Goal: Transaction & Acquisition: Purchase product/service

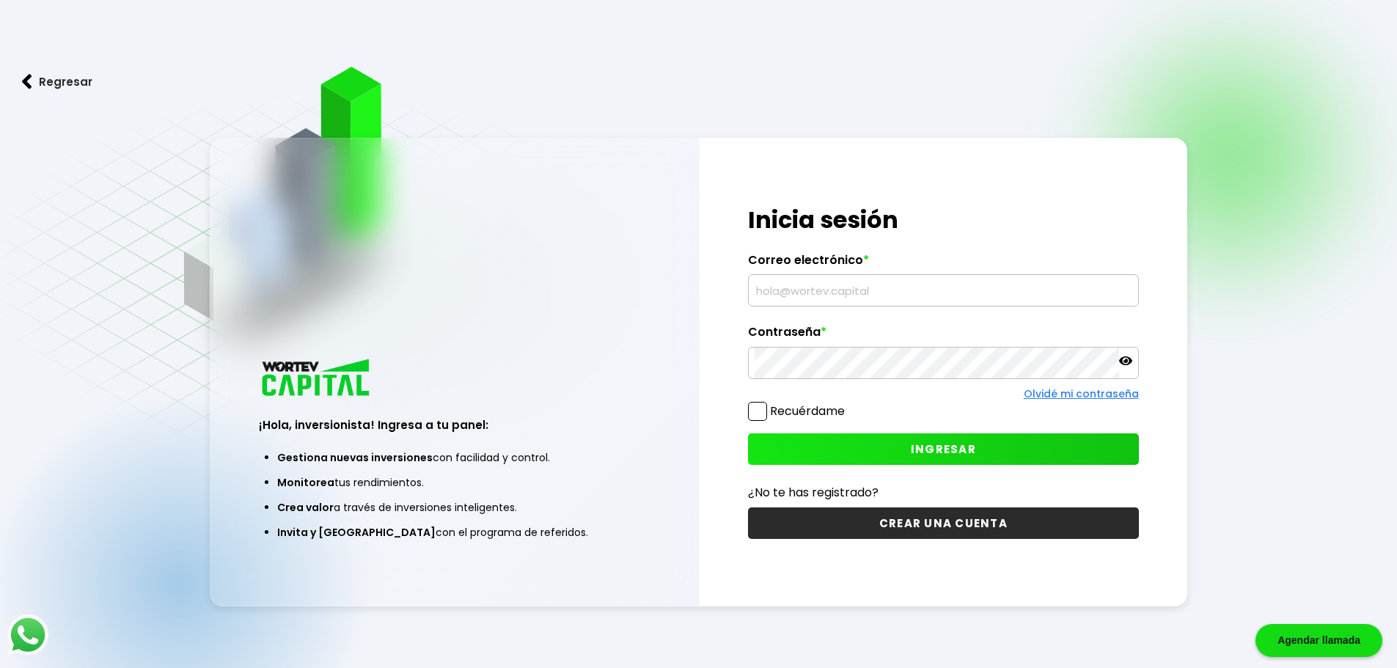
click at [951, 449] on span "INGRESAR" at bounding box center [943, 449] width 65 height 15
drag, startPoint x: 772, startPoint y: 292, endPoint x: 863, endPoint y: 291, distance: 91.0
click at [772, 292] on input "text" at bounding box center [944, 290] width 378 height 31
type input "[EMAIL_ADDRESS][DOMAIN_NAME]"
click at [964, 445] on span "INGRESAR" at bounding box center [943, 449] width 65 height 15
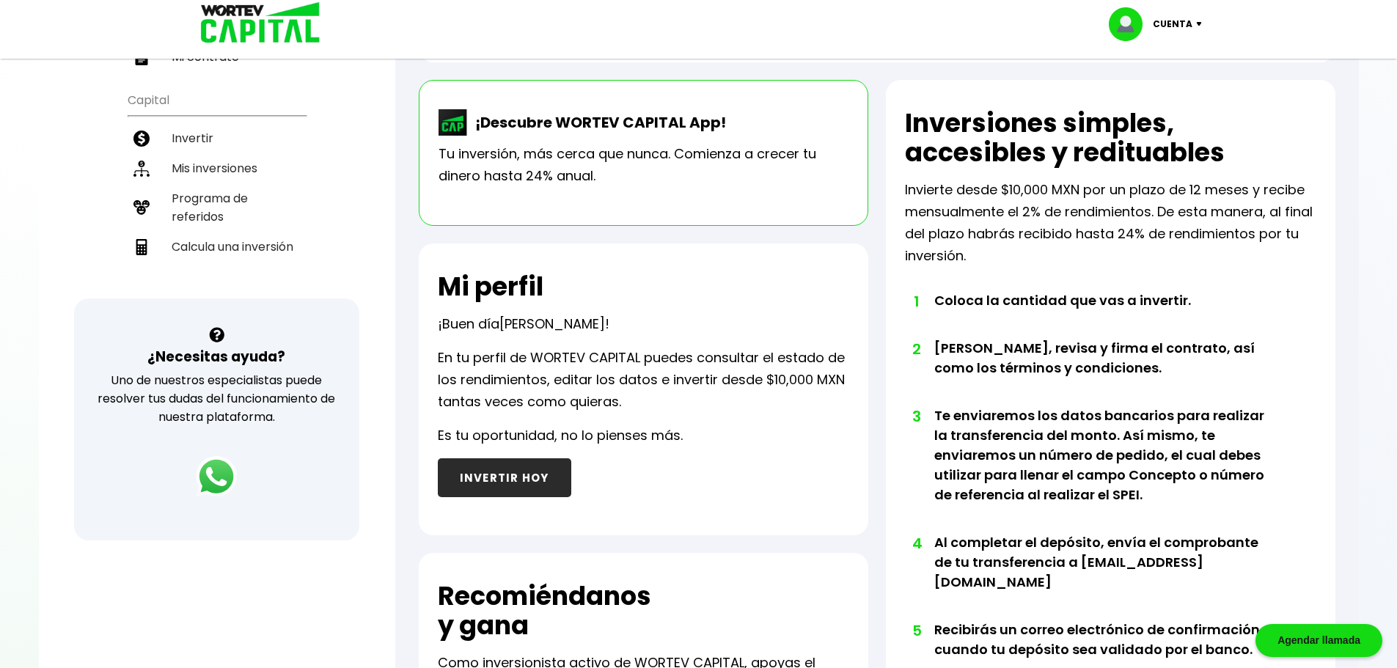
scroll to position [293, 0]
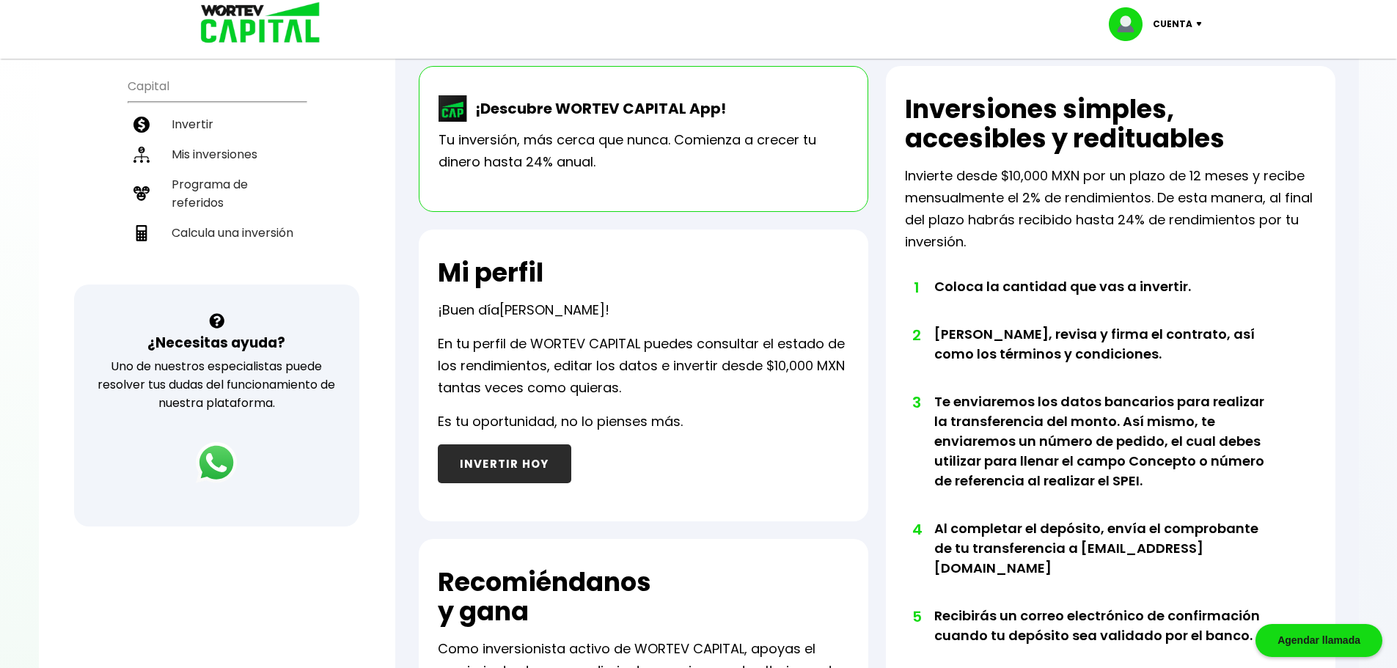
click at [508, 462] on button "INVERTIR HOY" at bounding box center [505, 464] width 134 height 39
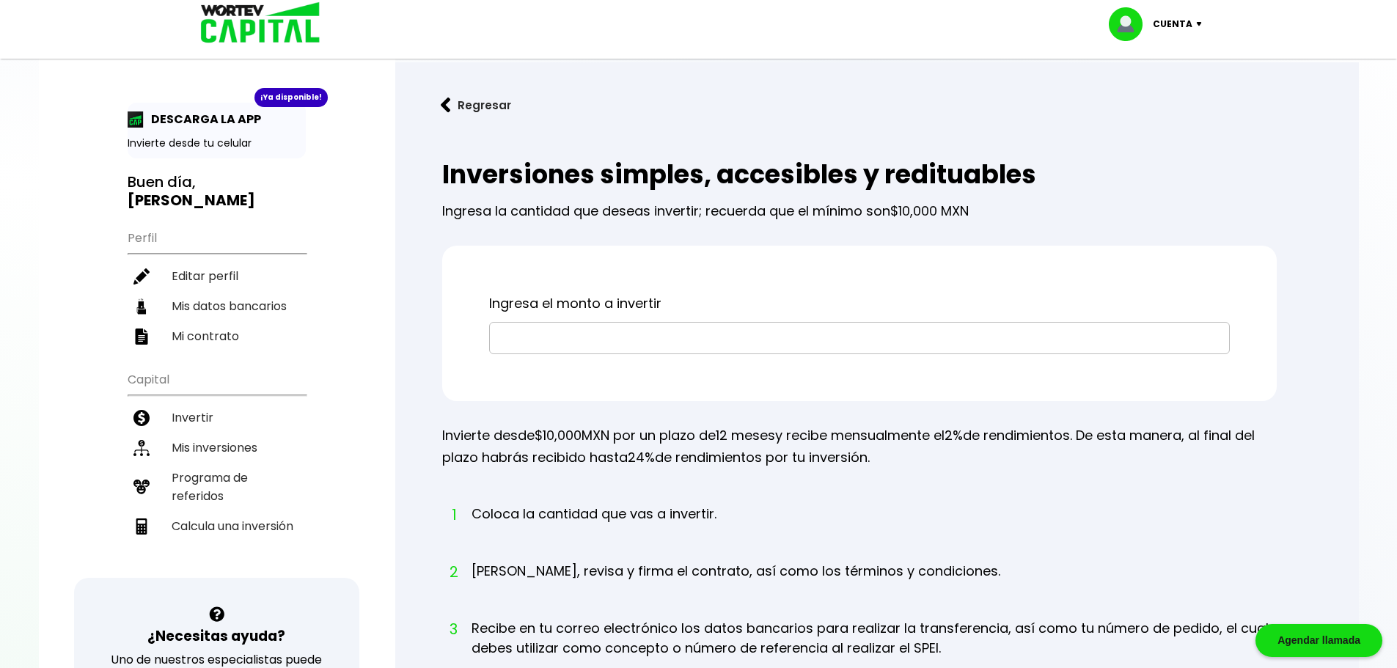
click at [547, 339] on input "text" at bounding box center [860, 338] width 728 height 31
type input "$10,000"
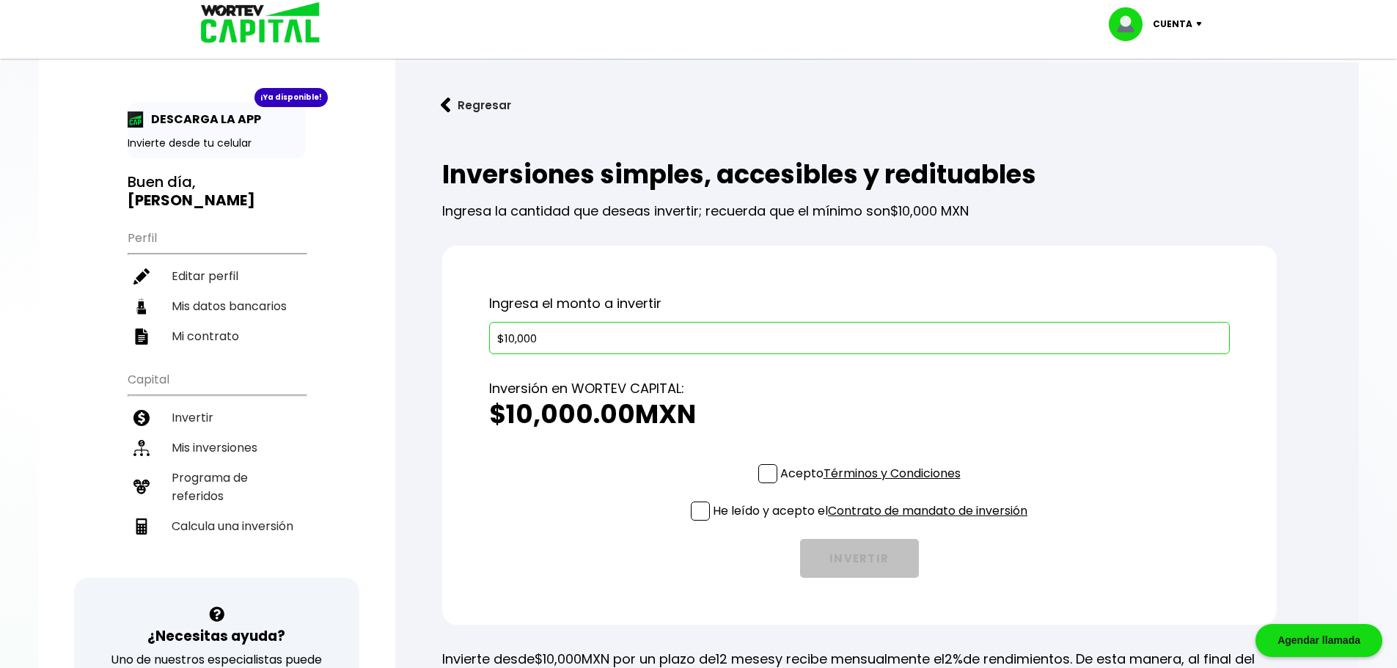
click at [769, 471] on span at bounding box center [768, 473] width 19 height 19
click at [874, 485] on input "Acepto Términos y Condiciones" at bounding box center [874, 485] width 0 height 0
click at [699, 513] on span at bounding box center [700, 511] width 19 height 19
click at [874, 522] on input "He leído y acepto el Contrato de mandato de inversión" at bounding box center [874, 522] width 0 height 0
click at [871, 559] on button "INVERTIR" at bounding box center [859, 558] width 119 height 39
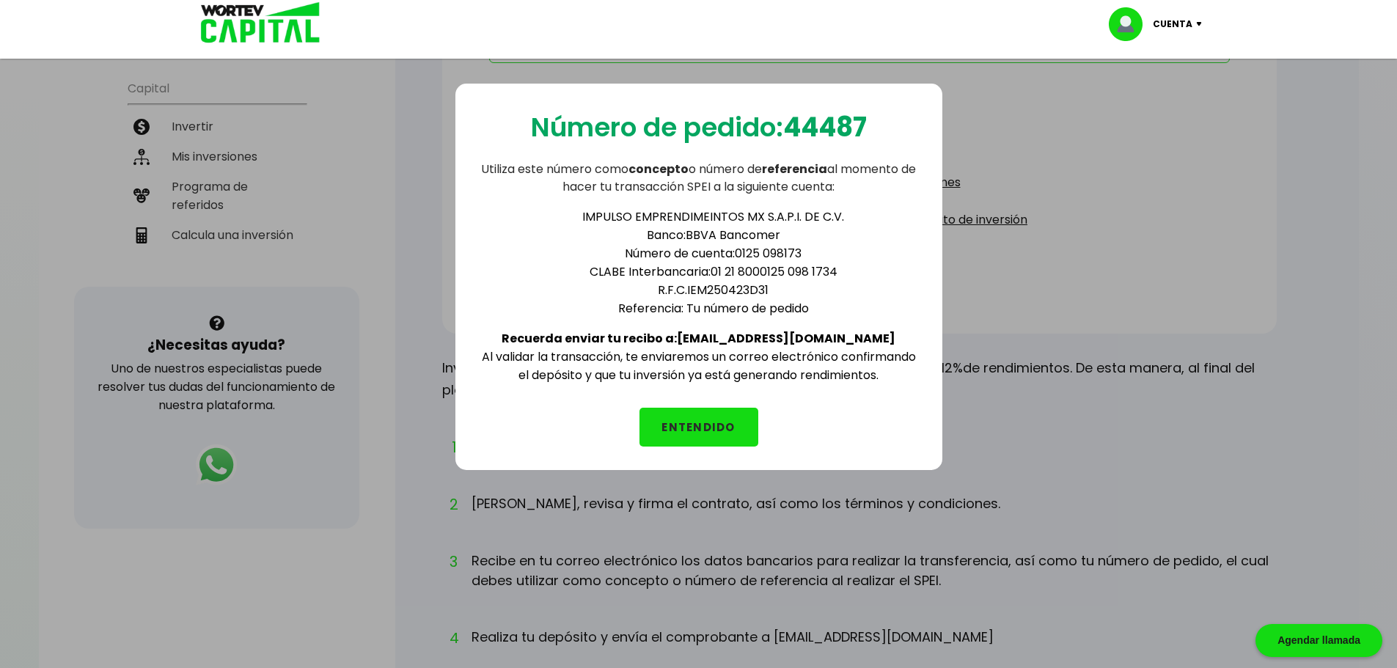
scroll to position [618, 0]
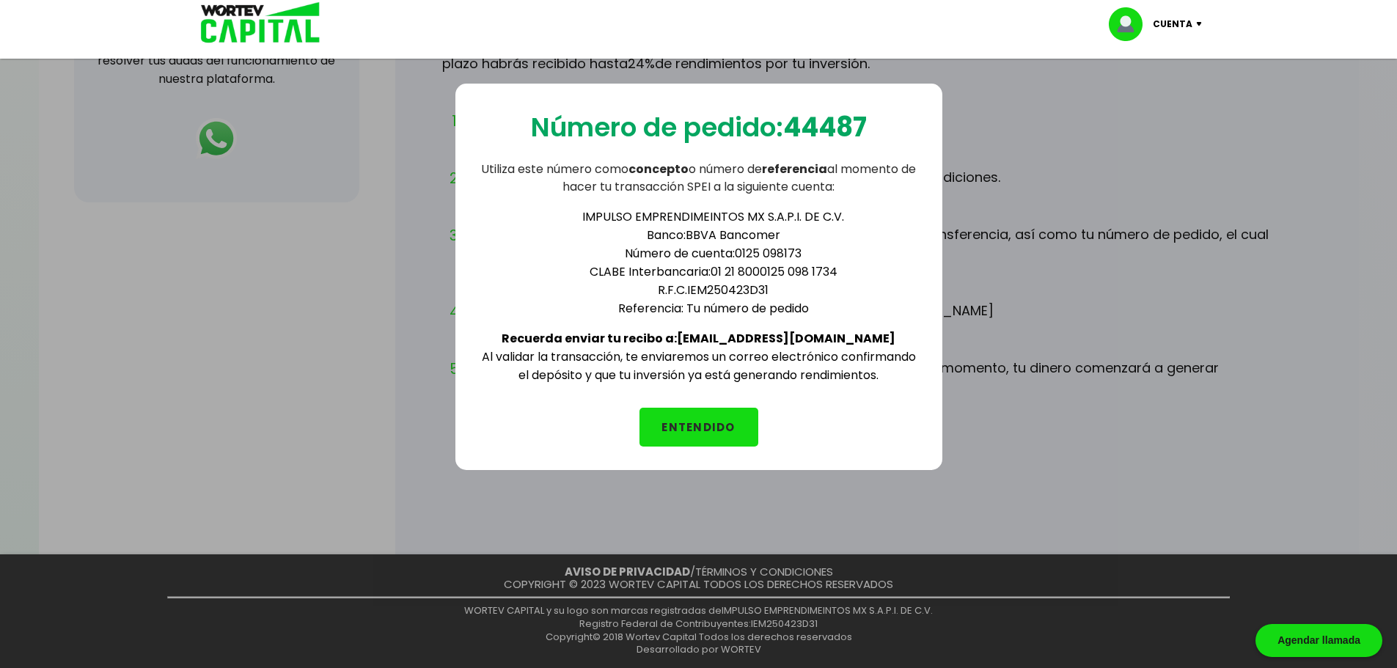
click at [707, 427] on button "ENTENDIDO" at bounding box center [699, 427] width 119 height 39
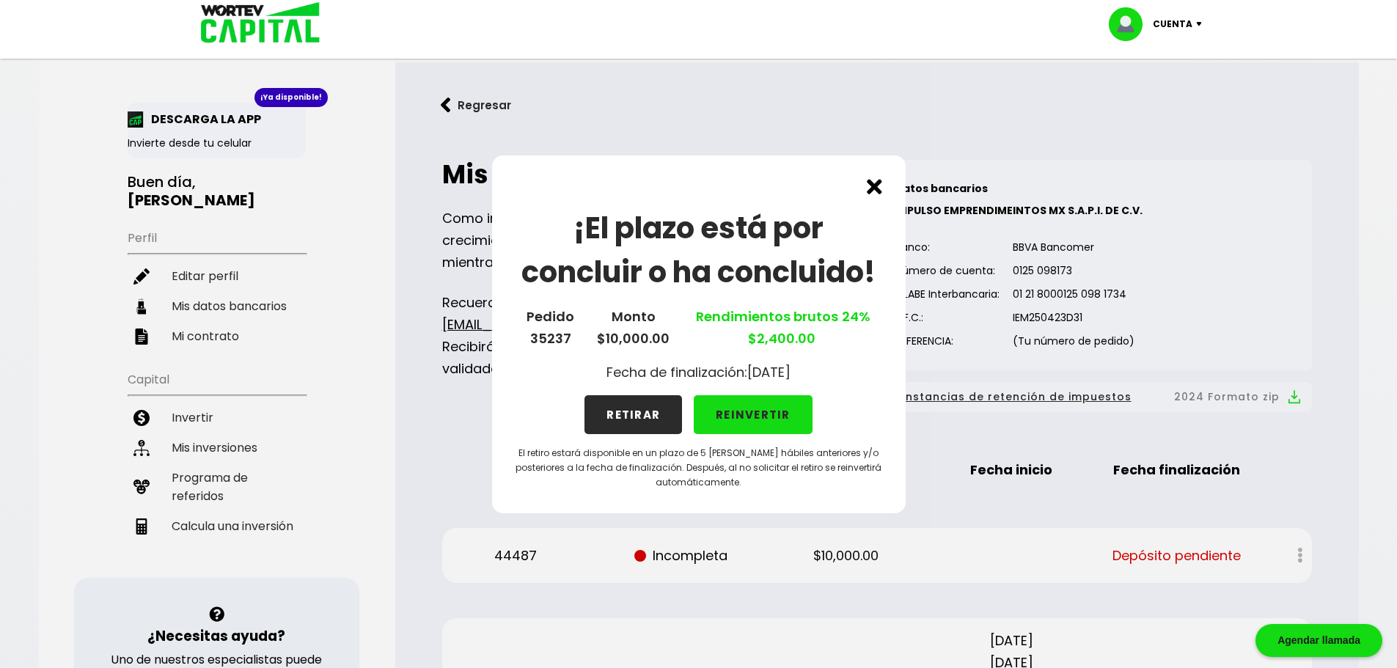
click at [756, 416] on button "REINVERTIR" at bounding box center [753, 414] width 119 height 39
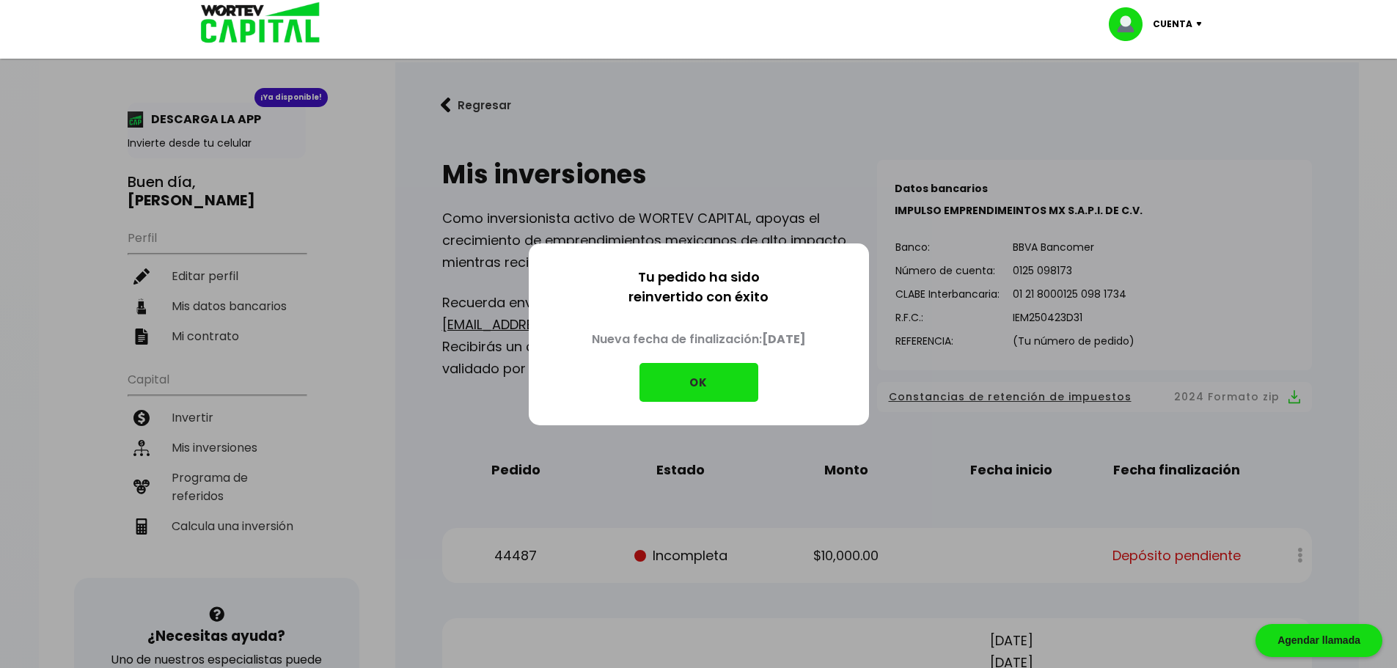
click at [723, 379] on button "OK" at bounding box center [699, 382] width 119 height 39
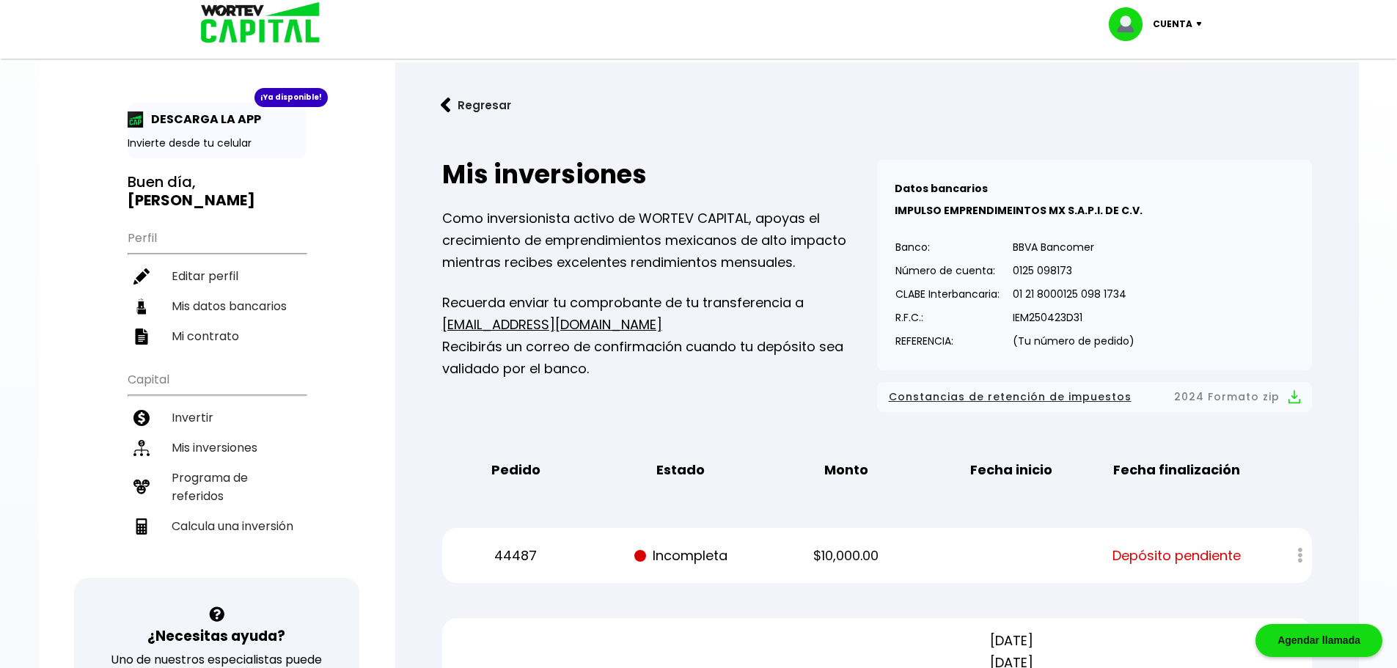
click at [447, 105] on img at bounding box center [446, 105] width 10 height 15
